Goal: Task Accomplishment & Management: Manage account settings

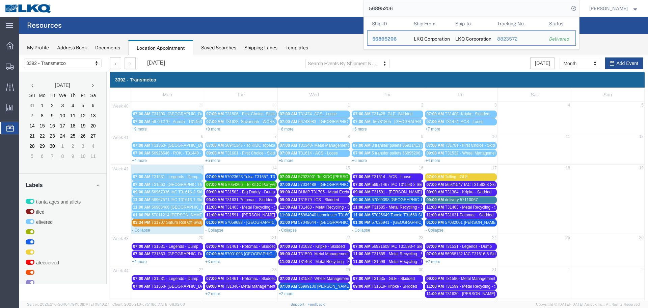
drag, startPoint x: 395, startPoint y: 8, endPoint x: 312, endPoint y: 4, distance: 82.9
click at [312, 4] on div "56895206 Ship ID Ship From Ship To Tracking Nu. Status Ship ID 56895206 Ship Fr…" at bounding box center [318, 8] width 523 height 17
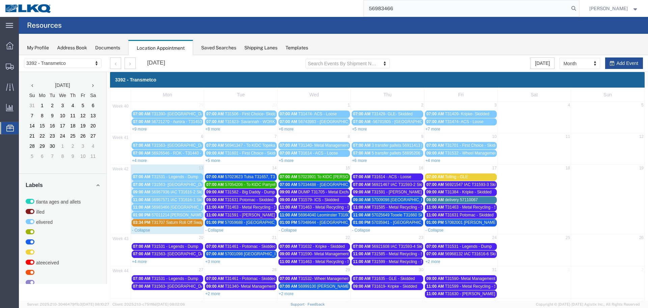
type input "56983466"
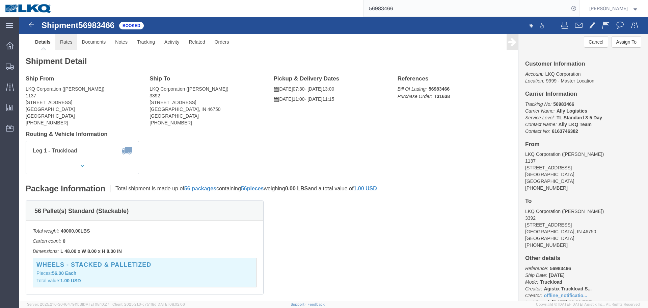
click link "Rates"
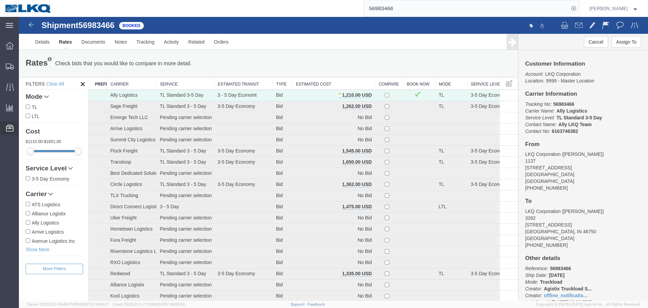
click at [0, 0] on span "Location Appointment" at bounding box center [0, 0] width 0 height 0
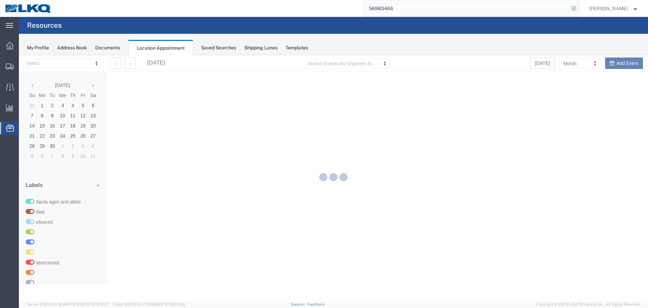
select select "28018"
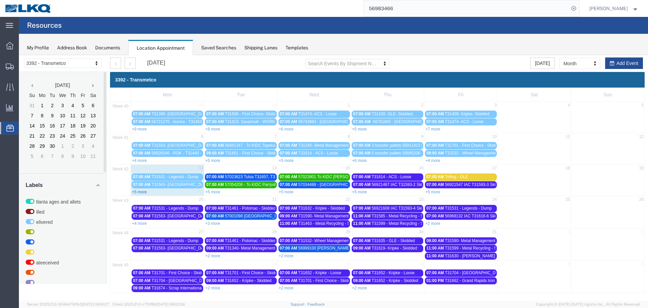
click at [137, 191] on link "+5 more" at bounding box center [139, 191] width 15 height 5
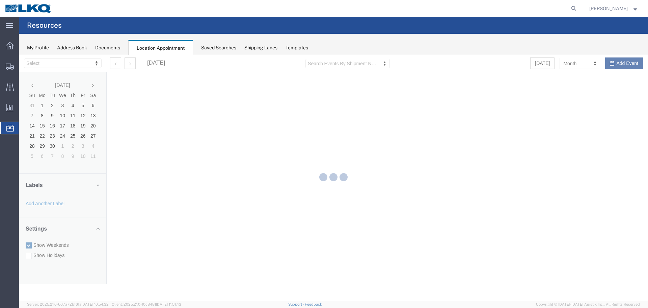
select select "28018"
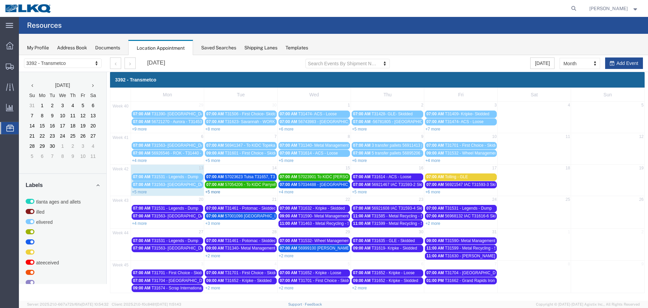
click at [211, 192] on link "+5 more" at bounding box center [212, 191] width 15 height 5
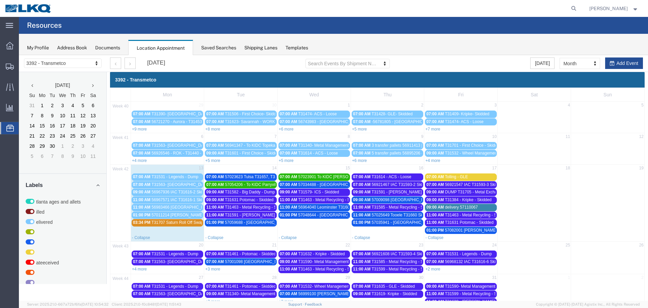
click at [169, 224] on span "T31707 Saturn Roll Off Swap" at bounding box center [178, 222] width 52 height 5
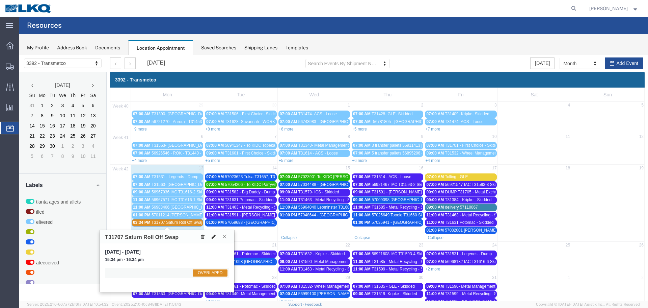
click at [213, 236] on icon at bounding box center [214, 236] width 4 height 5
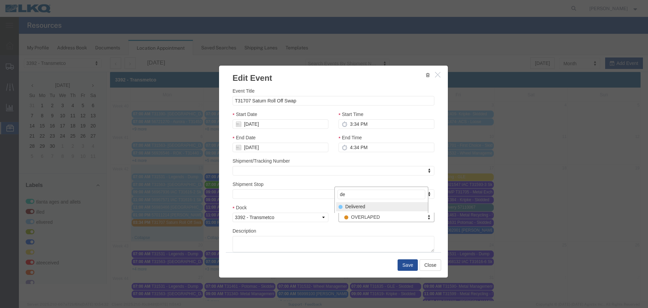
type input "de"
drag, startPoint x: 363, startPoint y: 206, endPoint x: 393, endPoint y: 239, distance: 44.5
select select "40"
click at [406, 262] on button "Save" at bounding box center [408, 264] width 20 height 11
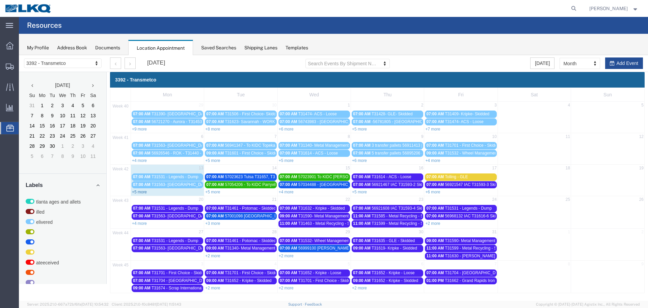
click at [136, 192] on link "+5 more" at bounding box center [139, 191] width 15 height 5
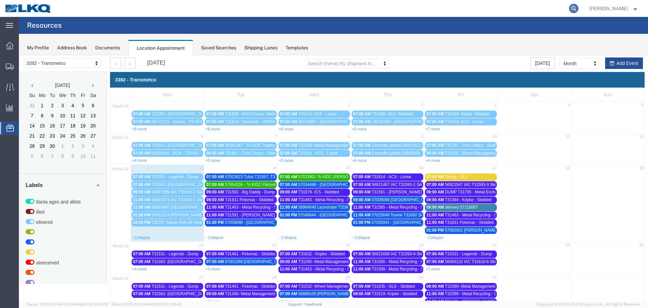
click at [572, 10] on icon at bounding box center [573, 8] width 9 height 9
type input "56781753"
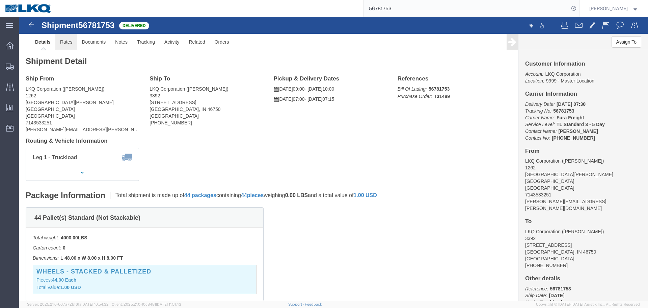
click link "Rates"
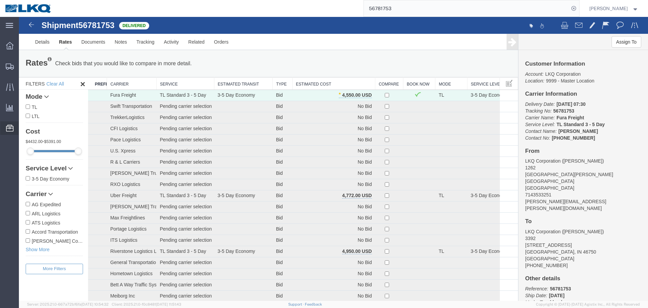
click at [0, 0] on span "Location Appointment" at bounding box center [0, 0] width 0 height 0
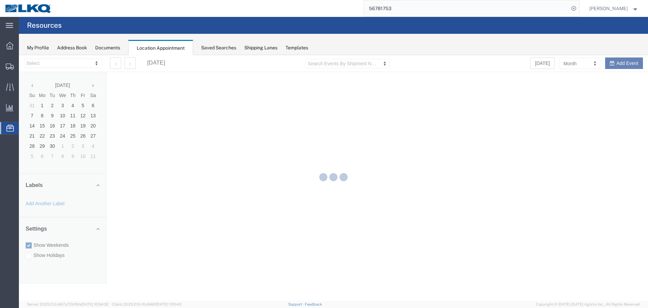
select select "28018"
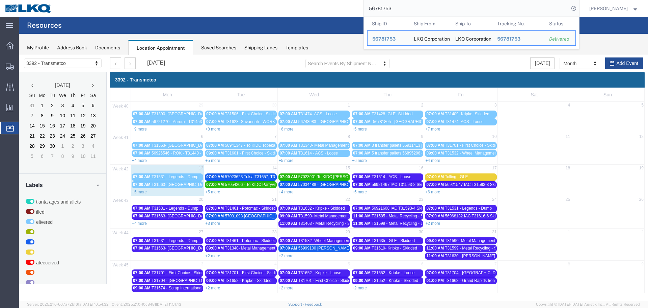
drag, startPoint x: 351, startPoint y: 8, endPoint x: 328, endPoint y: 5, distance: 23.2
click at [328, 5] on div "56781753 Ship ID Ship From Ship To Tracking Nu. Status Ship ID 56781753 Ship Fr…" at bounding box center [318, 8] width 523 height 17
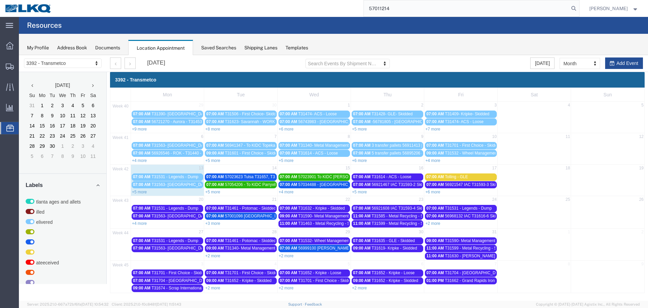
type input "57011214"
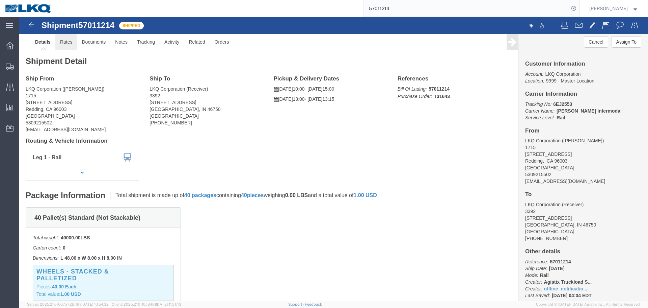
click link "Rates"
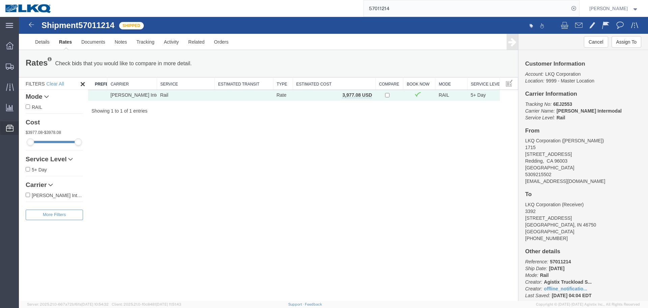
click at [0, 0] on span "Location Appointment" at bounding box center [0, 0] width 0 height 0
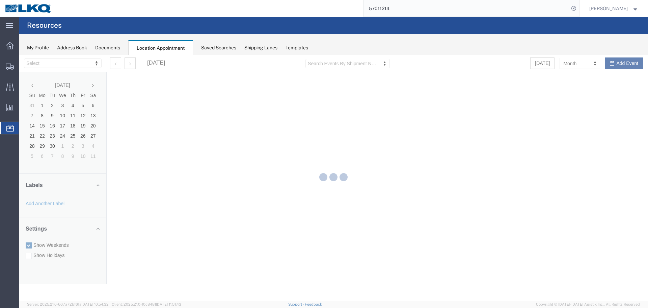
select select "28018"
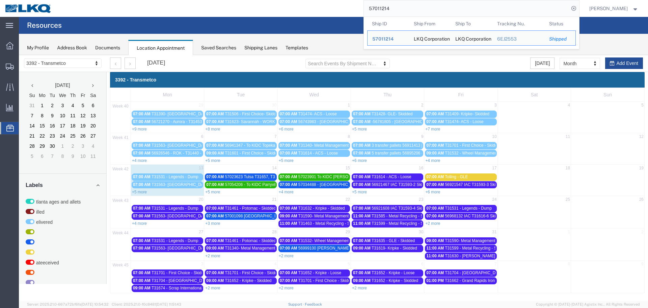
drag, startPoint x: 391, startPoint y: 10, endPoint x: 338, endPoint y: 10, distance: 53.0
click at [338, 10] on div "57011214 Ship ID Ship From Ship To Tracking Nu. Status Ship ID 57011214 Ship Fr…" at bounding box center [318, 8] width 523 height 17
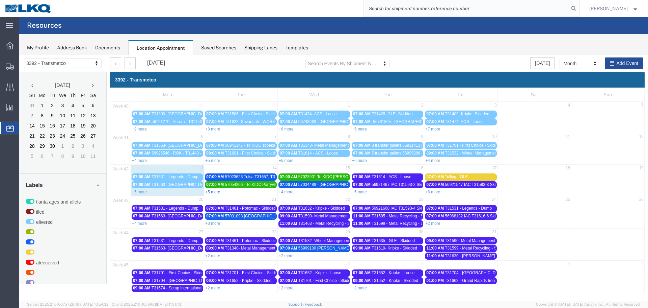
click at [213, 193] on link "+5 more" at bounding box center [212, 191] width 15 height 5
